Goal: Navigation & Orientation: Find specific page/section

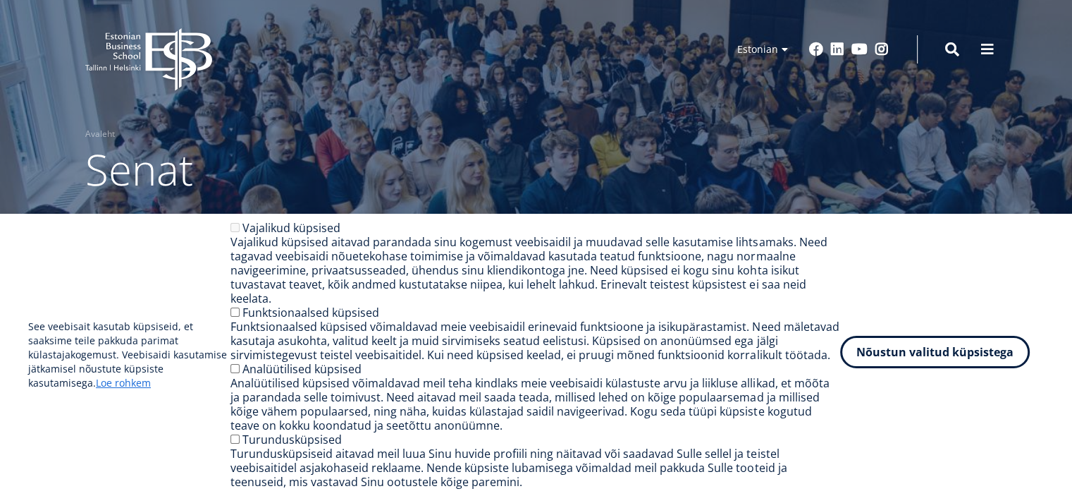
click at [874, 358] on button "Nõustun valitud küpsistega" at bounding box center [935, 352] width 190 height 32
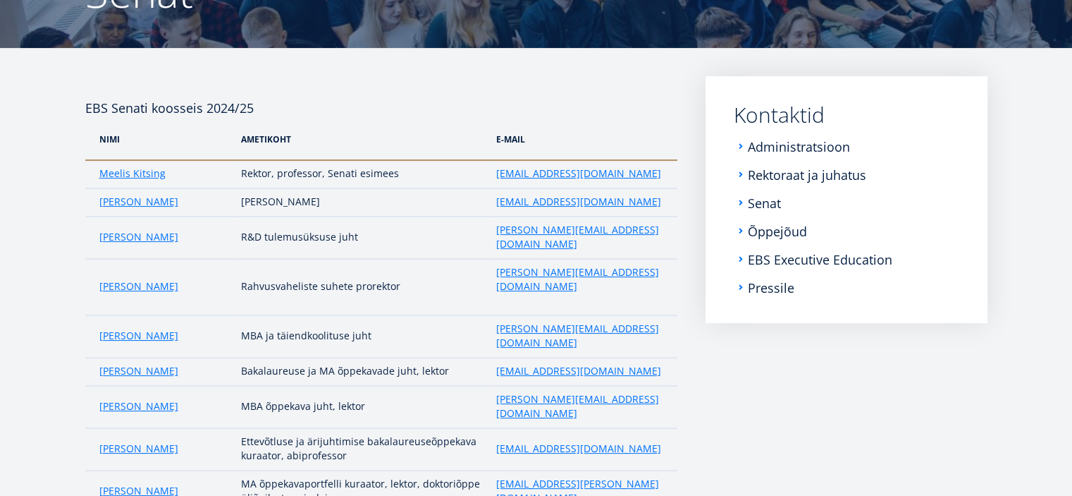
scroll to position [99, 0]
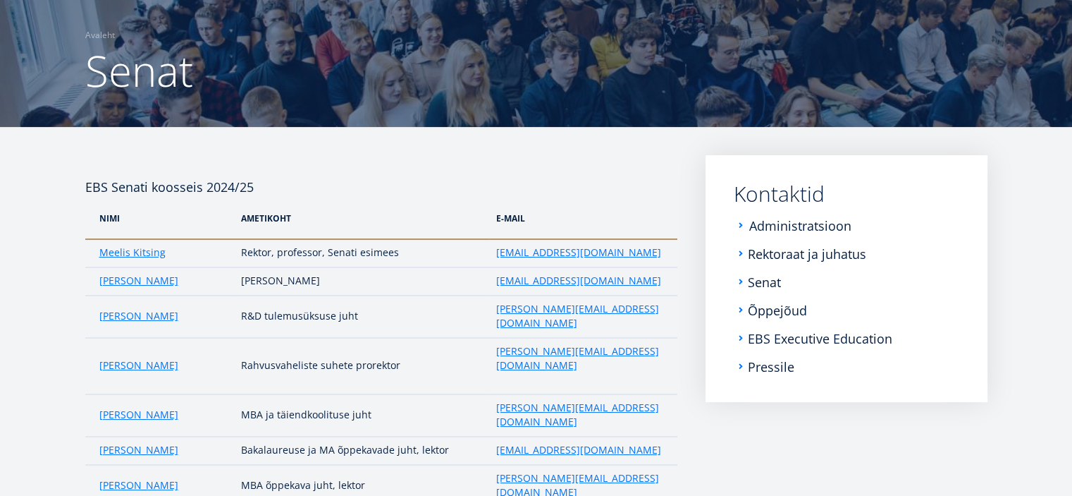
click at [767, 228] on link "Administratsioon" at bounding box center [800, 226] width 102 height 14
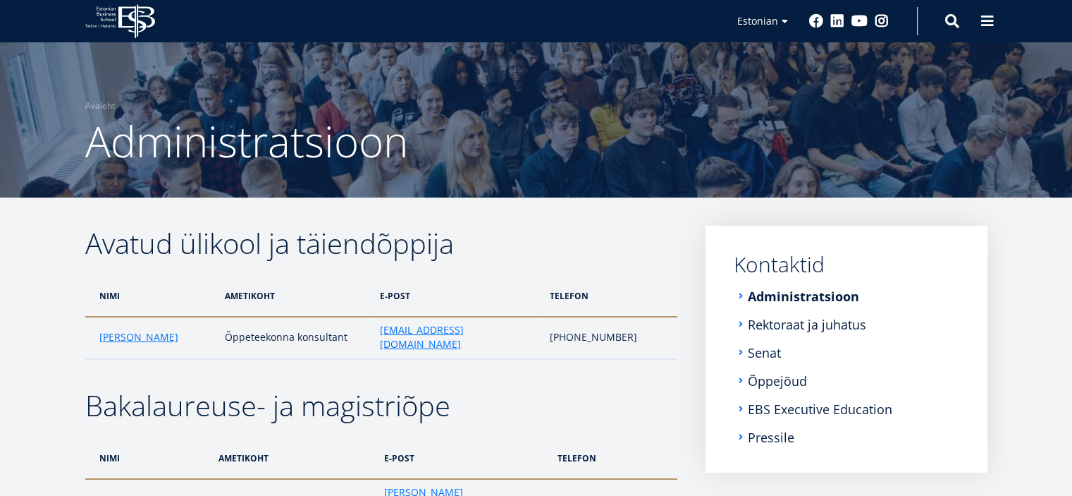
scroll to position [20, 0]
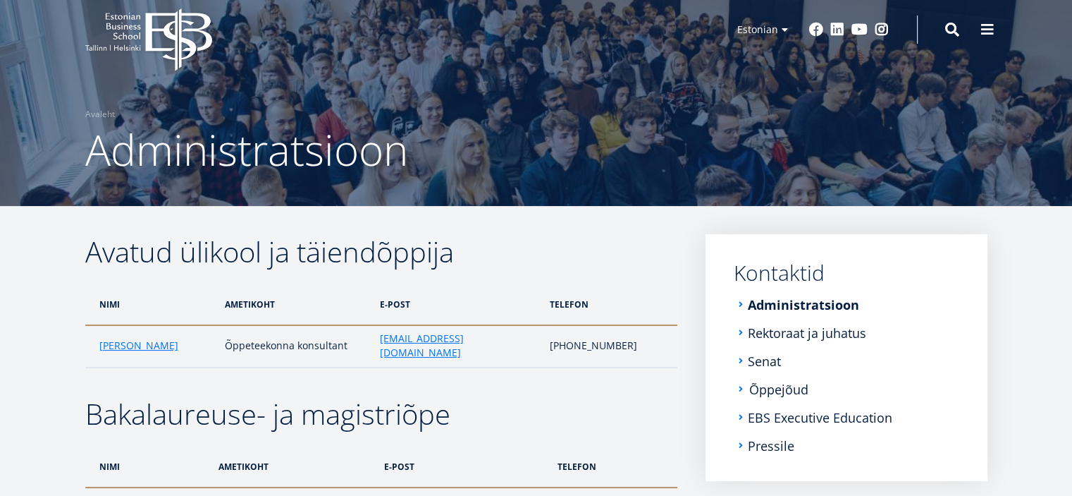
click at [785, 387] on link "Õppejõud" at bounding box center [778, 389] width 59 height 14
click at [785, 329] on link "Rektoraat ja juhatus" at bounding box center [808, 333] width 118 height 14
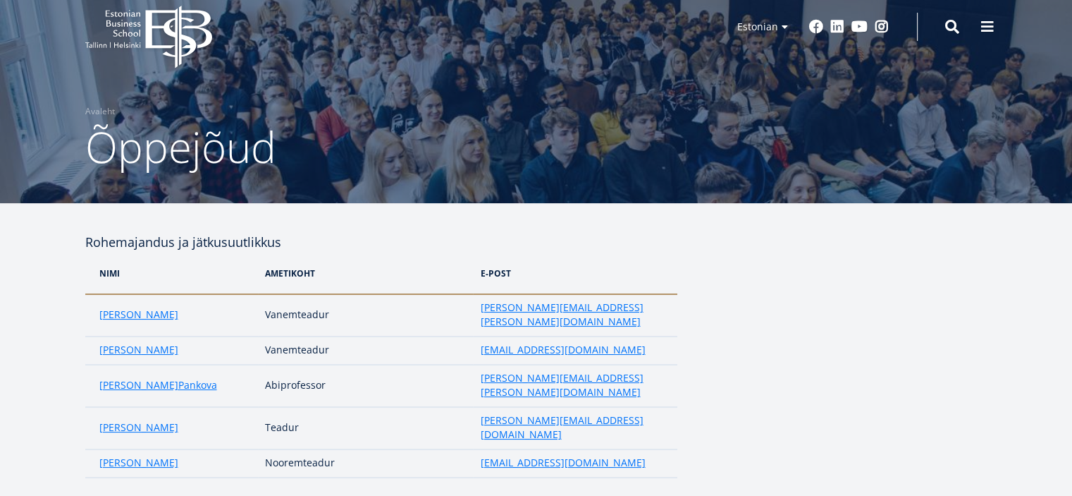
scroll to position [6, 0]
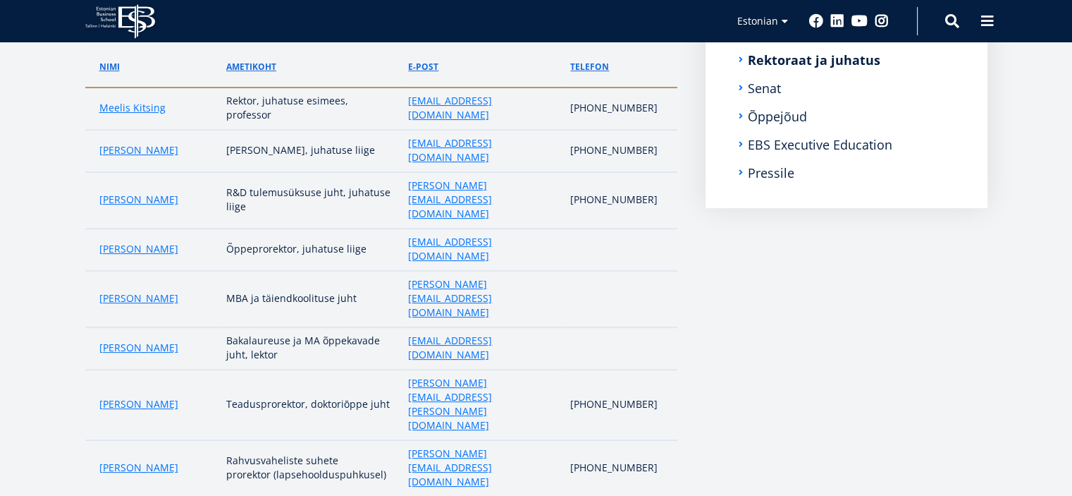
scroll to position [310, 0]
